Goal: Information Seeking & Learning: Compare options

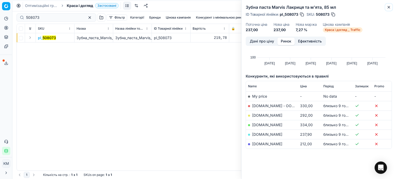
click at [388, 7] on icon "button" at bounding box center [389, 7] width 4 height 4
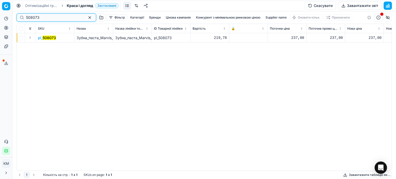
drag, startPoint x: 41, startPoint y: 18, endPoint x: 2, endPoint y: 13, distance: 39.0
click at [0, 13] on div "Pricing platform Аналітика Цінова оптимізація Асортимент продукції Шаблони Серв…" at bounding box center [198, 89] width 396 height 179
paste input "511707"
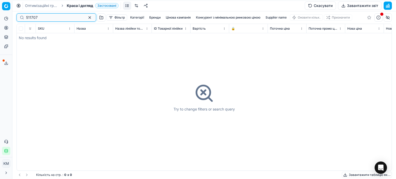
click at [27, 17] on input "511707" at bounding box center [54, 17] width 56 height 5
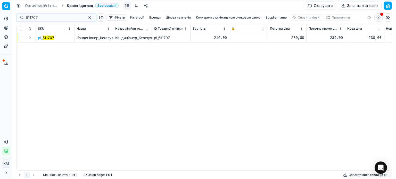
click at [48, 39] on mark "511707" at bounding box center [49, 38] width 12 height 4
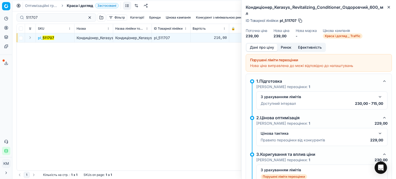
click at [287, 44] on button "Ринок" at bounding box center [285, 47] width 17 height 7
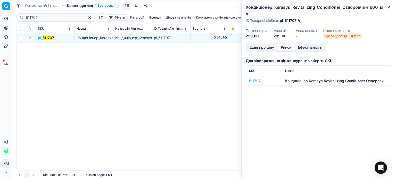
click at [256, 78] on div "511707" at bounding box center [264, 80] width 30 height 5
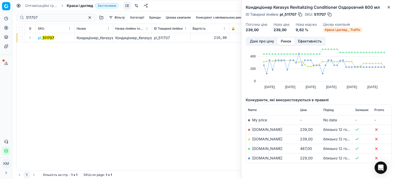
scroll to position [26, 0]
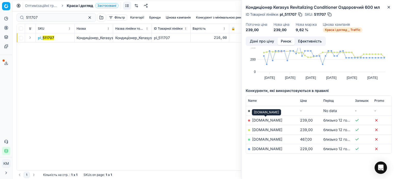
click at [267, 121] on link "[DOMAIN_NAME]" at bounding box center [267, 120] width 30 height 4
click at [388, 7] on icon "button" at bounding box center [389, 7] width 4 height 4
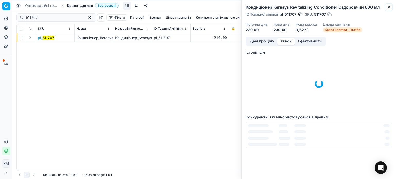
scroll to position [1, 0]
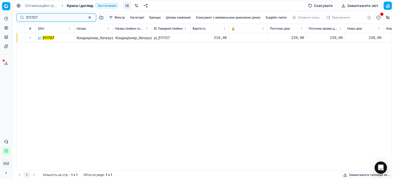
click at [0, 12] on div "Pricing platform Аналітика Цінова оптимізація Асортимент продукції Шаблони Серв…" at bounding box center [198, 89] width 396 height 179
paste input "511705"
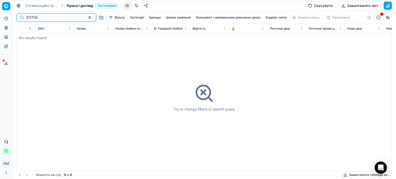
click at [26, 18] on input "511705" at bounding box center [54, 17] width 56 height 5
click at [27, 18] on input "511705" at bounding box center [54, 17] width 56 height 5
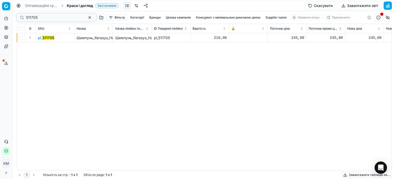
click at [51, 38] on mark "511705" at bounding box center [49, 38] width 12 height 4
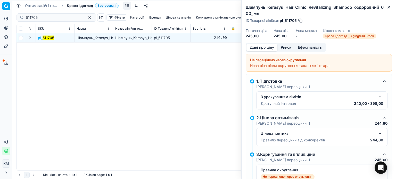
click at [285, 46] on button "Ринок" at bounding box center [285, 47] width 17 height 7
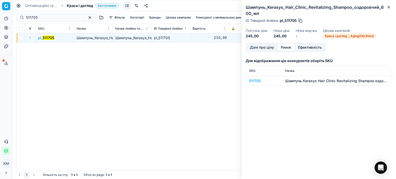
click at [256, 81] on div "511705" at bounding box center [264, 80] width 30 height 5
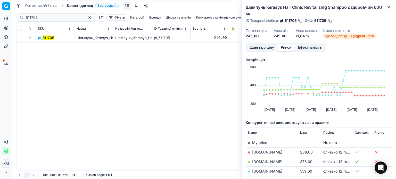
scroll to position [28, 0]
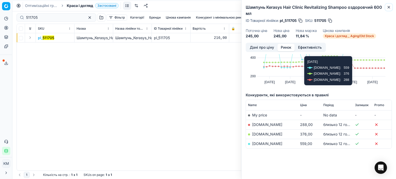
click at [390, 7] on icon "button" at bounding box center [389, 7] width 4 height 4
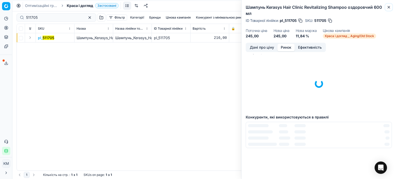
scroll to position [7, 0]
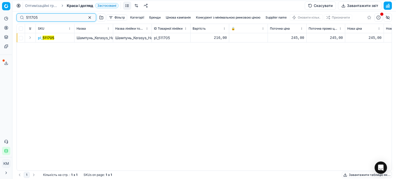
drag, startPoint x: 30, startPoint y: 19, endPoint x: 0, endPoint y: 18, distance: 30.2
click at [0, 18] on div "Pricing platform Аналітика Цінова оптимізація Асортимент продукції Шаблони Серв…" at bounding box center [198, 89] width 396 height 179
paste input "511707"
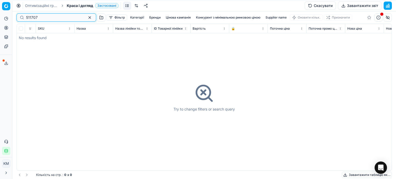
click at [27, 18] on input "511707" at bounding box center [54, 17] width 56 height 5
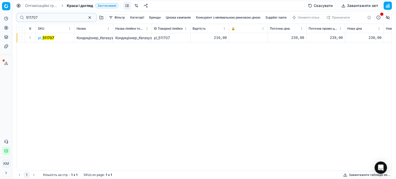
click at [43, 38] on mark "511707" at bounding box center [49, 38] width 12 height 4
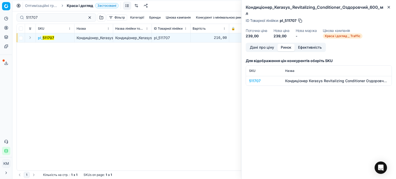
click at [294, 44] on button "Ринок" at bounding box center [285, 47] width 17 height 7
click at [260, 78] on div "511707" at bounding box center [264, 80] width 30 height 5
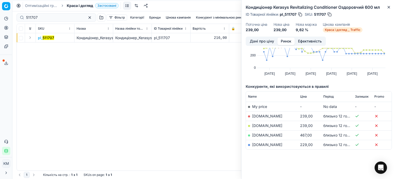
scroll to position [31, 0]
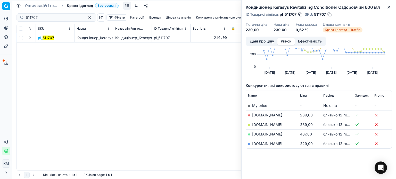
click at [262, 117] on link "[DOMAIN_NAME]" at bounding box center [267, 115] width 30 height 4
click at [266, 126] on link "[DOMAIN_NAME]" at bounding box center [267, 124] width 30 height 4
click at [388, 9] on button "Close" at bounding box center [389, 7] width 6 height 6
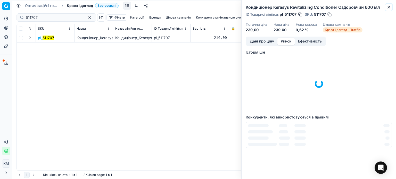
scroll to position [1, 0]
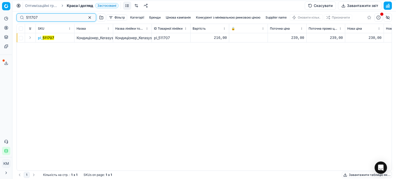
drag, startPoint x: 30, startPoint y: 16, endPoint x: 0, endPoint y: 8, distance: 31.5
click at [0, 8] on div "Pricing platform Аналітика Цінова оптимізація Асортимент продукції Шаблони Серв…" at bounding box center [198, 89] width 396 height 179
paste input "496664"
click at [49, 38] on mark "496664" at bounding box center [50, 38] width 14 height 4
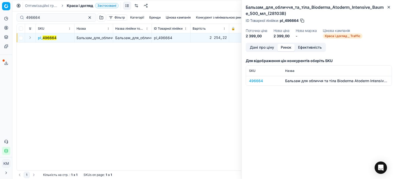
click at [289, 47] on button "Ринок" at bounding box center [285, 47] width 17 height 7
click at [261, 82] on div "496664" at bounding box center [264, 80] width 30 height 5
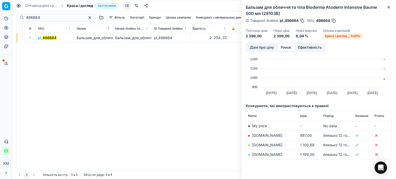
scroll to position [26, 0]
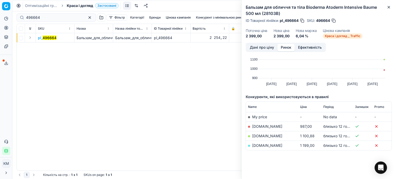
click at [271, 146] on link "[DOMAIN_NAME]" at bounding box center [267, 145] width 30 height 4
click at [260, 127] on link "[DOMAIN_NAME]" at bounding box center [267, 126] width 30 height 4
click at [390, 7] on icon "button" at bounding box center [389, 7] width 4 height 4
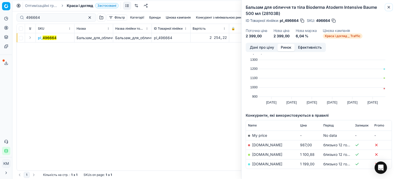
scroll to position [0, 0]
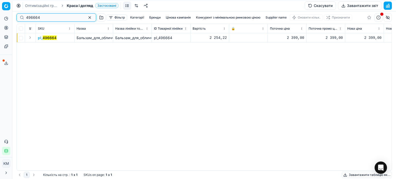
drag, startPoint x: 46, startPoint y: 18, endPoint x: 0, endPoint y: 15, distance: 45.7
click at [0, 15] on div "Pricing platform Аналітика Цінова оптимізація Асортимент продукції Шаблони Серв…" at bounding box center [198, 89] width 396 height 179
paste input "496715"
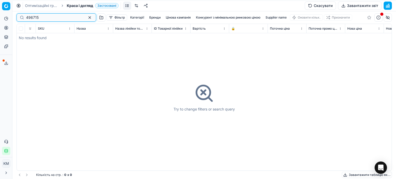
click at [27, 18] on input "496715" at bounding box center [54, 17] width 56 height 5
type input "496715"
click at [81, 6] on span "Краса і догляд" at bounding box center [80, 5] width 26 height 5
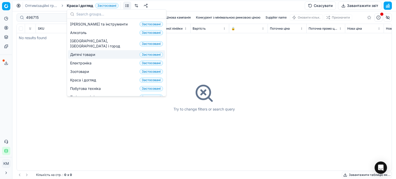
click at [86, 52] on span "Дитячі товари" at bounding box center [83, 54] width 27 height 5
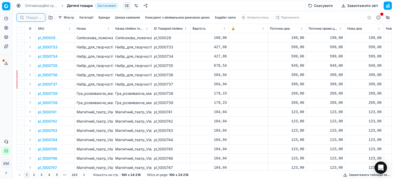
click at [35, 17] on input at bounding box center [34, 17] width 16 height 5
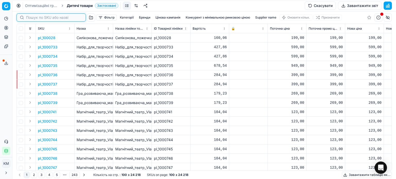
paste input "496715"
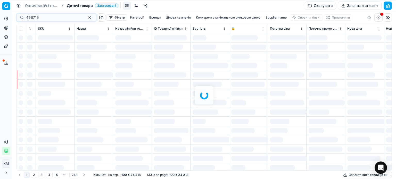
click at [27, 17] on div at bounding box center [204, 95] width 384 height 168
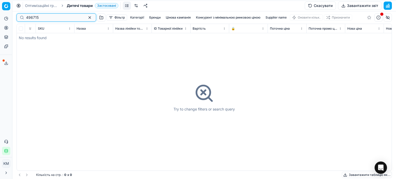
click at [28, 17] on input "496715" at bounding box center [54, 17] width 56 height 5
type input "496715"
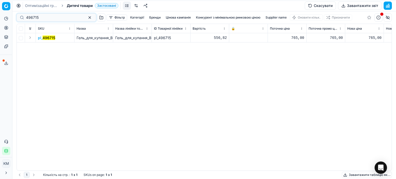
click at [53, 38] on mark "496715" at bounding box center [49, 38] width 13 height 4
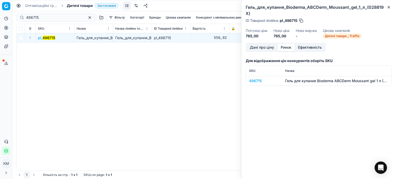
click at [290, 48] on button "Ринок" at bounding box center [285, 47] width 17 height 7
click at [256, 82] on div "496715" at bounding box center [264, 80] width 30 height 5
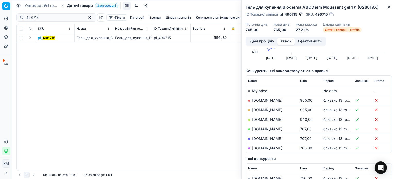
scroll to position [52, 0]
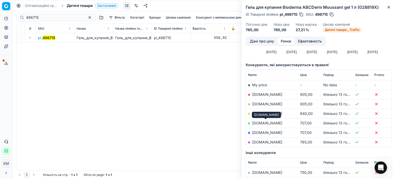
click at [265, 121] on link "[DOMAIN_NAME]" at bounding box center [267, 123] width 30 height 4
click at [268, 131] on link "[DOMAIN_NAME]" at bounding box center [267, 132] width 30 height 4
click at [272, 123] on link "[DOMAIN_NAME]" at bounding box center [267, 123] width 30 height 4
click at [389, 8] on icon "button" at bounding box center [389, 7] width 4 height 4
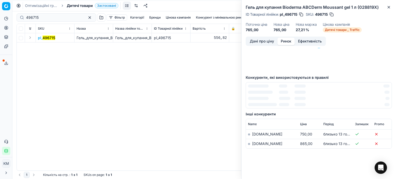
scroll to position [0, 0]
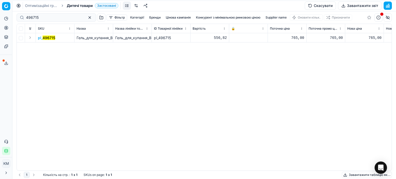
click at [78, 6] on span "Дитячі товари" at bounding box center [80, 5] width 26 height 5
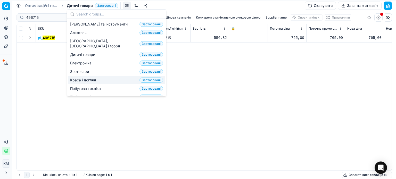
click at [84, 78] on span "Краса і догляд" at bounding box center [84, 80] width 28 height 5
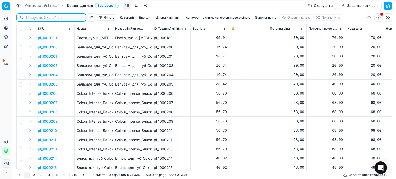
click at [34, 18] on input at bounding box center [54, 17] width 56 height 5
paste input "496671"
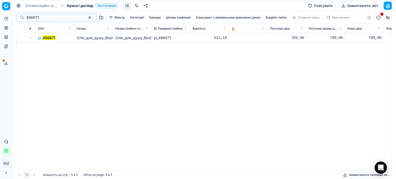
click at [53, 39] on mark "496671" at bounding box center [49, 38] width 13 height 4
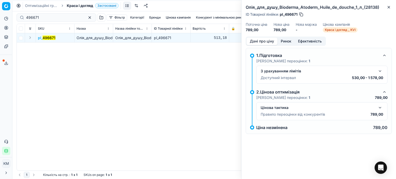
click at [292, 43] on button "Ринок" at bounding box center [285, 41] width 17 height 7
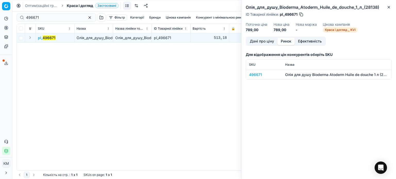
click at [255, 76] on div "496671" at bounding box center [264, 74] width 30 height 5
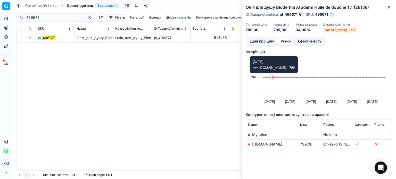
scroll to position [2, 0]
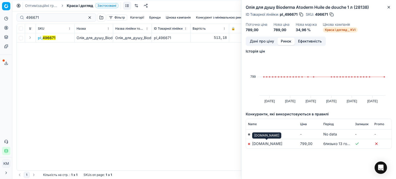
click at [267, 144] on link "[DOMAIN_NAME]" at bounding box center [267, 143] width 30 height 4
click at [388, 7] on icon "button" at bounding box center [389, 7] width 4 height 4
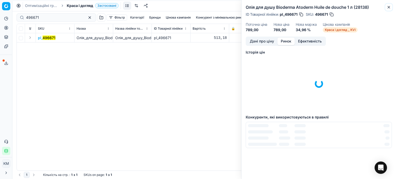
scroll to position [1, 0]
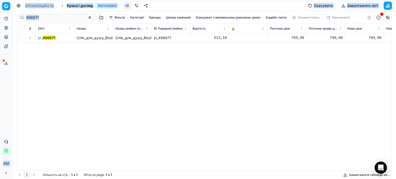
drag, startPoint x: 50, startPoint y: 15, endPoint x: 0, endPoint y: 15, distance: 50.0
click at [0, 15] on div "Pricing platform Аналітика Цінова оптимізація Асортимент продукції Шаблони Серв…" at bounding box center [198, 89] width 396 height 179
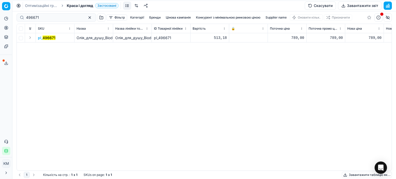
click at [119, 97] on div "pl_ 496671 Олія_для_душу_Bioderma_Atoderm_Huile_de_douche_1_л_(28138) Олія_для_…" at bounding box center [204, 101] width 375 height 137
drag, startPoint x: 42, startPoint y: 19, endPoint x: 0, endPoint y: 14, distance: 42.3
click at [0, 14] on div "Pricing platform Аналітика Цінова оптимізація Асортимент продукції Шаблони Серв…" at bounding box center [198, 89] width 396 height 179
paste input "651584"
click at [48, 39] on mark "651584" at bounding box center [49, 38] width 13 height 4
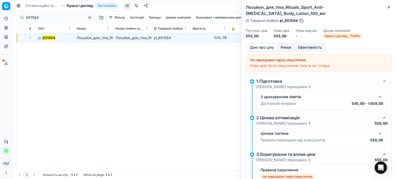
click at [287, 44] on button "Ринок" at bounding box center [285, 47] width 17 height 7
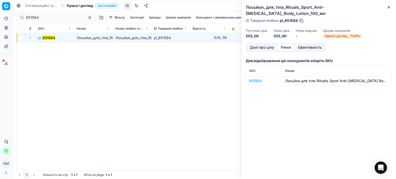
click at [257, 78] on div "651584" at bounding box center [264, 80] width 30 height 5
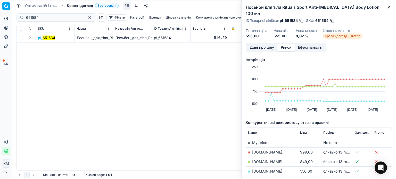
click at [268, 169] on link "[DOMAIN_NAME]" at bounding box center [267, 171] width 30 height 4
drag, startPoint x: 389, startPoint y: 9, endPoint x: 281, endPoint y: 9, distance: 107.7
click at [389, 9] on icon "button" at bounding box center [389, 7] width 4 height 4
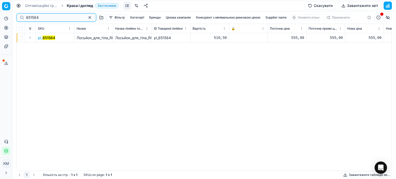
drag, startPoint x: 42, startPoint y: 18, endPoint x: 2, endPoint y: 11, distance: 41.1
click at [2, 11] on div "Pricing platform Аналітика Цінова оптимізація Асортимент продукції Шаблони Серв…" at bounding box center [198, 89] width 396 height 179
paste input "6"
click at [48, 38] on mark "651586" at bounding box center [49, 38] width 13 height 4
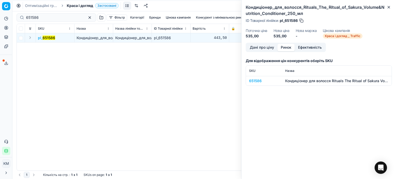
drag, startPoint x: 286, startPoint y: 48, endPoint x: 267, endPoint y: 69, distance: 27.9
click at [286, 48] on button "Ринок" at bounding box center [285, 47] width 17 height 7
click at [259, 82] on div "651586" at bounding box center [264, 80] width 30 height 5
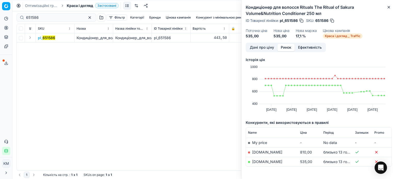
click at [264, 161] on link "[DOMAIN_NAME]" at bounding box center [267, 162] width 30 height 4
click at [388, 7] on icon "button" at bounding box center [389, 7] width 4 height 4
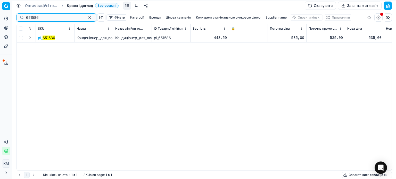
drag, startPoint x: 43, startPoint y: 19, endPoint x: 0, endPoint y: 13, distance: 43.2
click at [0, 13] on div "Pricing platform Аналітика Цінова оптимізація Асортимент продукції Шаблони Серв…" at bounding box center [198, 89] width 396 height 179
paste input "150730"
click at [46, 39] on mark "150730" at bounding box center [48, 38] width 13 height 4
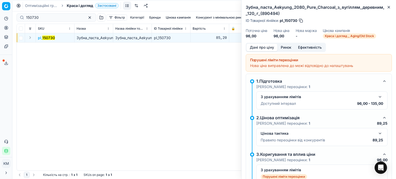
click at [290, 49] on button "Ринок" at bounding box center [285, 47] width 17 height 7
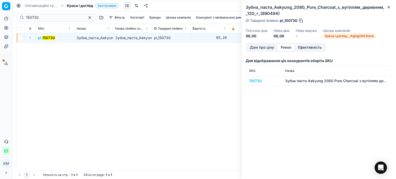
click at [260, 78] on td "150730" at bounding box center [264, 81] width 36 height 10
click at [255, 80] on div "150730" at bounding box center [264, 80] width 30 height 5
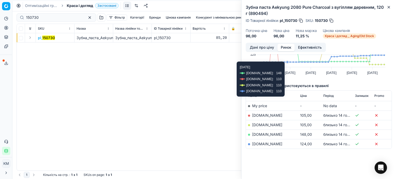
scroll to position [37, 0]
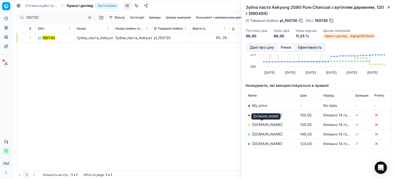
click at [257, 123] on link "[DOMAIN_NAME]" at bounding box center [267, 124] width 30 height 4
click at [391, 8] on button "Close" at bounding box center [389, 7] width 6 height 6
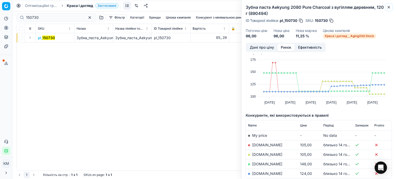
scroll to position [0, 0]
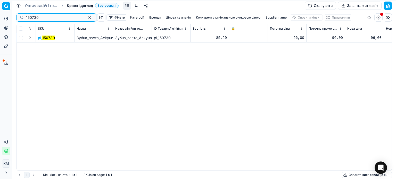
click at [0, 18] on div "Pricing platform Аналітика Цінова оптимізація Асортимент продукції Шаблони Серв…" at bounding box center [198, 89] width 396 height 179
paste input "503163"
click at [51, 39] on mark "503163" at bounding box center [49, 38] width 13 height 4
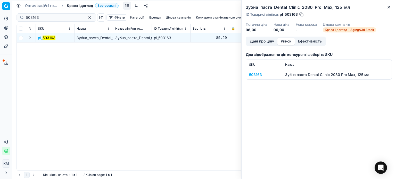
click at [289, 43] on button "Ринок" at bounding box center [285, 41] width 17 height 7
click at [259, 74] on div "503163" at bounding box center [264, 74] width 30 height 5
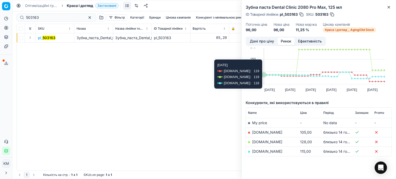
scroll to position [21, 0]
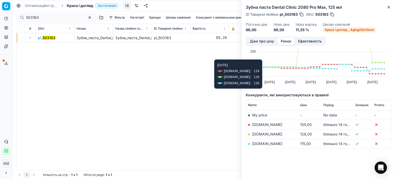
click at [266, 124] on link "[DOMAIN_NAME]" at bounding box center [267, 124] width 30 height 4
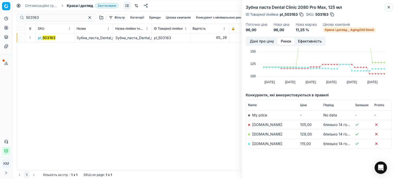
click at [388, 6] on icon "button" at bounding box center [389, 7] width 4 height 4
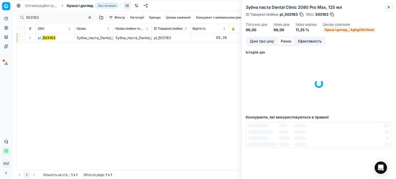
scroll to position [1, 0]
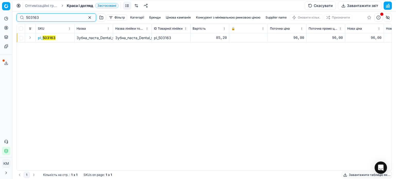
drag, startPoint x: 41, startPoint y: 17, endPoint x: 0, endPoint y: 15, distance: 40.8
click at [0, 15] on div "Pricing platform Аналітика Цінова оптимізація Асортимент продукції Шаблони Серв…" at bounding box center [198, 89] width 396 height 179
paste input "71848"
drag, startPoint x: 44, startPoint y: 18, endPoint x: 0, endPoint y: 18, distance: 44.3
click at [0, 18] on div "Pricing platform Аналітика Цінова оптимізація Асортимент продукції Шаблони Серв…" at bounding box center [198, 89] width 396 height 179
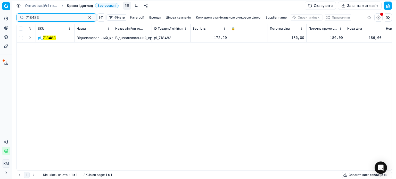
paste input "418174"
type input "418174"
click at [44, 39] on mark "418174" at bounding box center [49, 38] width 12 height 4
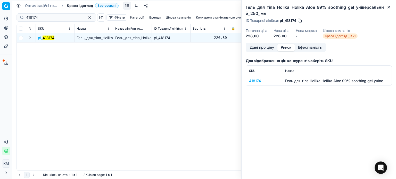
click at [286, 46] on button "Ринок" at bounding box center [285, 47] width 17 height 7
click at [253, 80] on div "418174" at bounding box center [264, 80] width 30 height 5
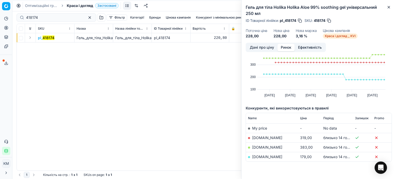
scroll to position [28, 0]
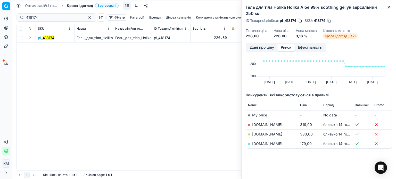
click at [258, 145] on link "[DOMAIN_NAME]" at bounding box center [267, 143] width 30 height 4
click at [264, 142] on link "[DOMAIN_NAME]" at bounding box center [267, 143] width 30 height 4
drag, startPoint x: 390, startPoint y: 7, endPoint x: 364, endPoint y: 6, distance: 26.8
click at [390, 7] on icon "button" at bounding box center [389, 7] width 4 height 4
